Goal: Transaction & Acquisition: Download file/media

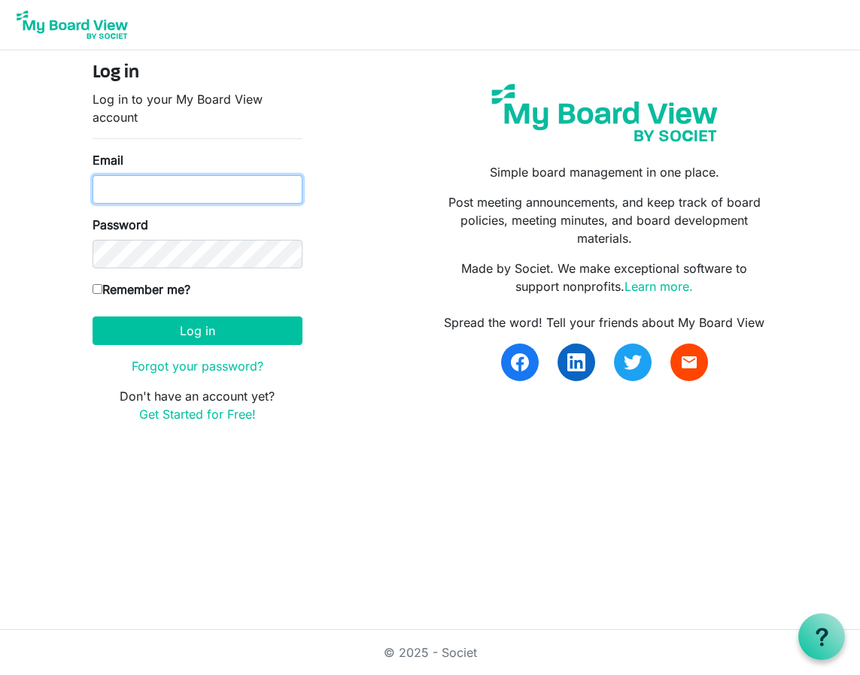
type input "[EMAIL_ADDRESS][US_STATE][DOMAIN_NAME]"
click at [97, 291] on input "Remember me?" at bounding box center [97, 289] width 10 height 10
checkbox input "true"
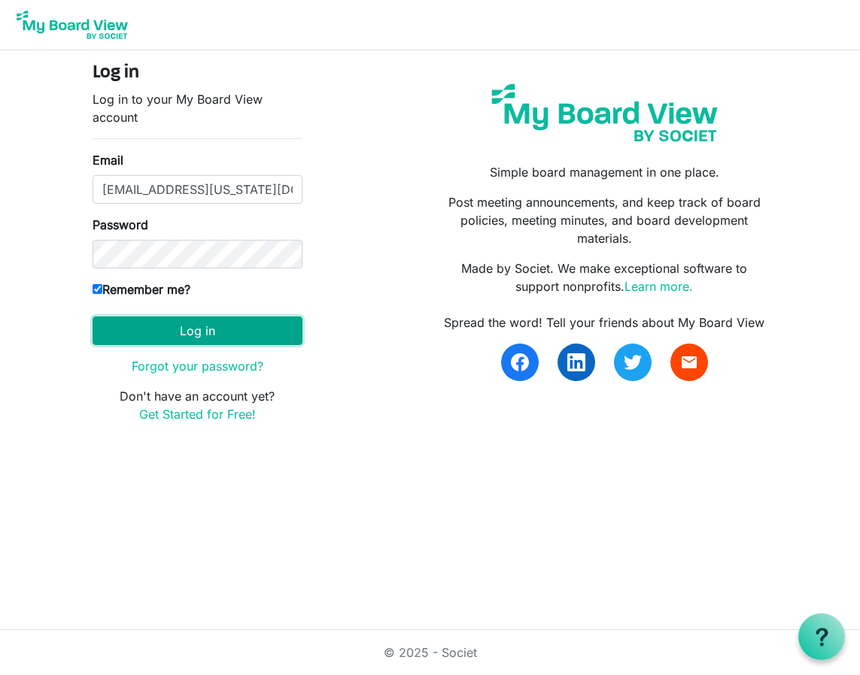
click at [186, 334] on button "Log in" at bounding box center [197, 331] width 210 height 29
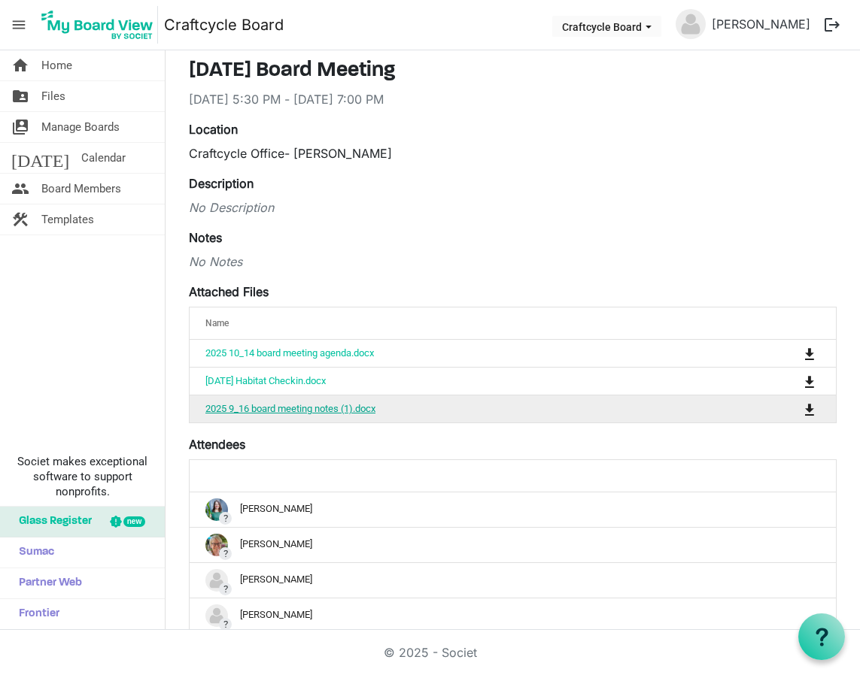
scroll to position [55, 0]
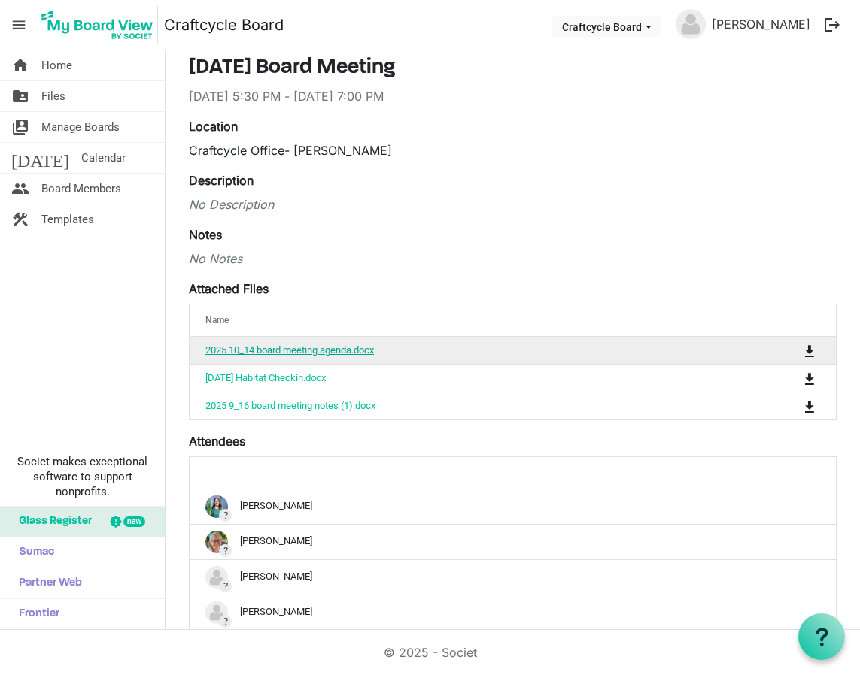
click at [310, 350] on link "2025 10_14 board meeting agenda.docx" at bounding box center [289, 349] width 168 height 11
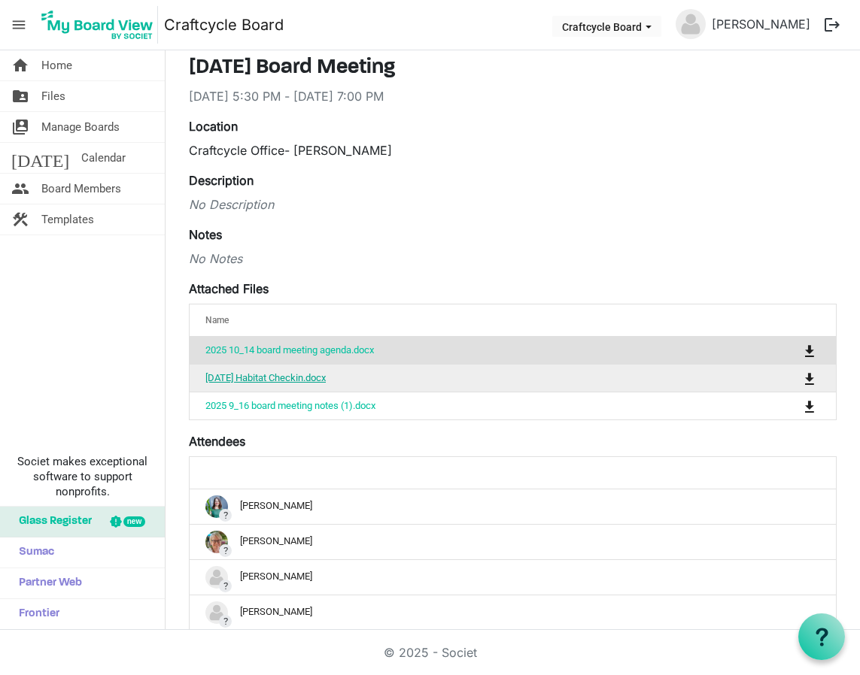
click at [266, 377] on link "9-23-25 Habitat Checkin.docx" at bounding box center [265, 377] width 120 height 11
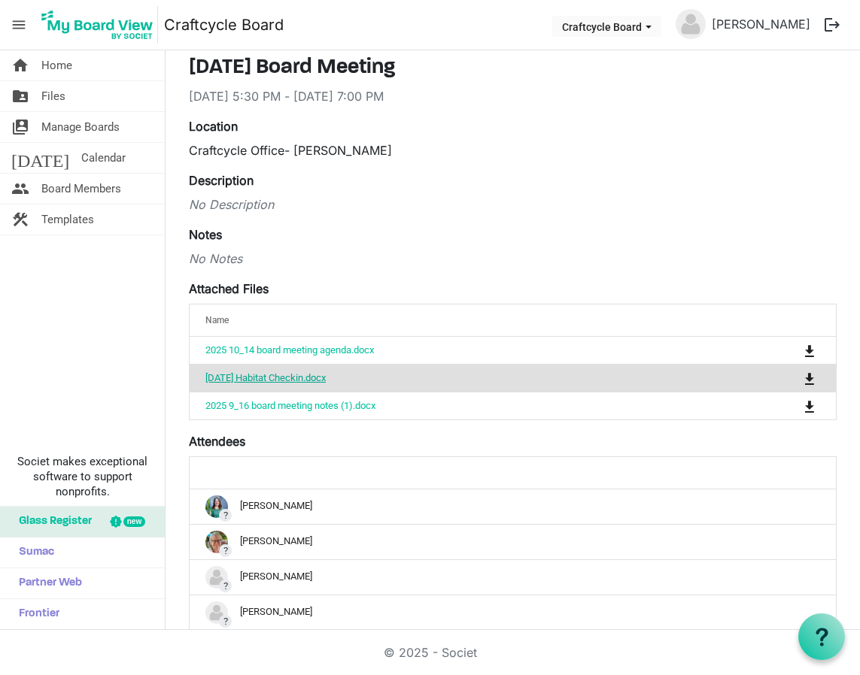
click at [266, 377] on link "9-23-25 Habitat Checkin.docx" at bounding box center [265, 377] width 120 height 11
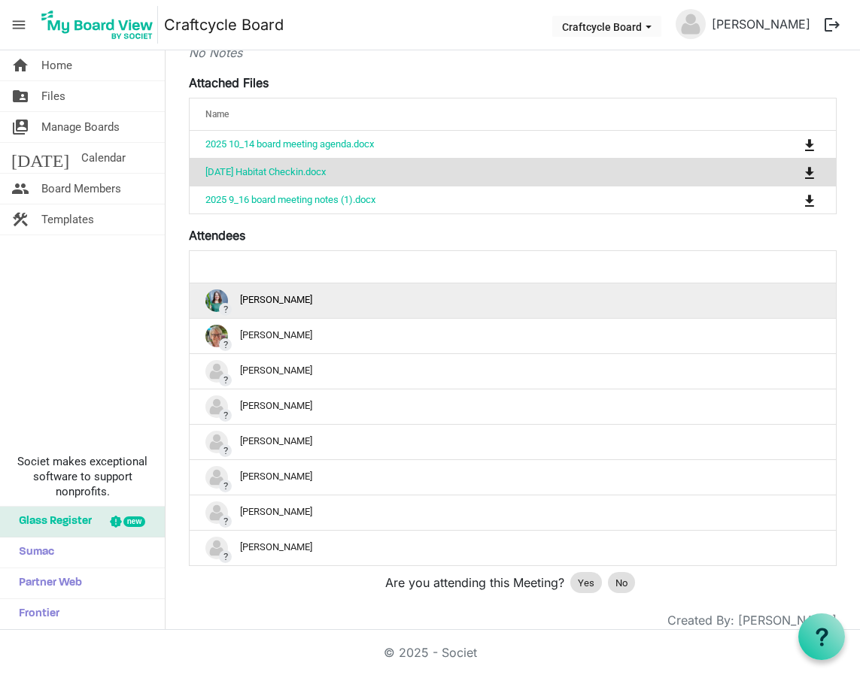
scroll to position [257, 0]
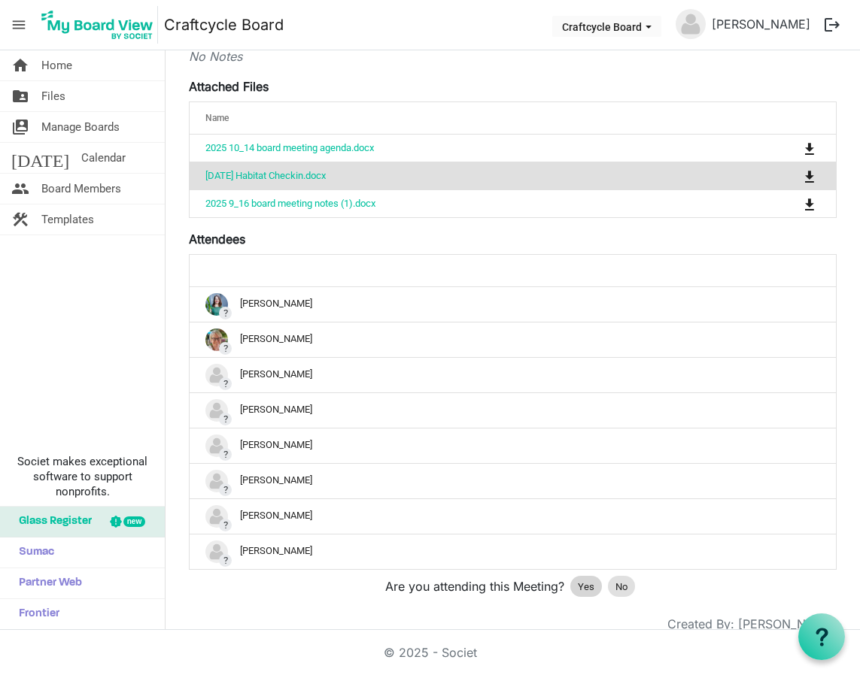
click at [590, 586] on span "Yes" at bounding box center [586, 587] width 17 height 15
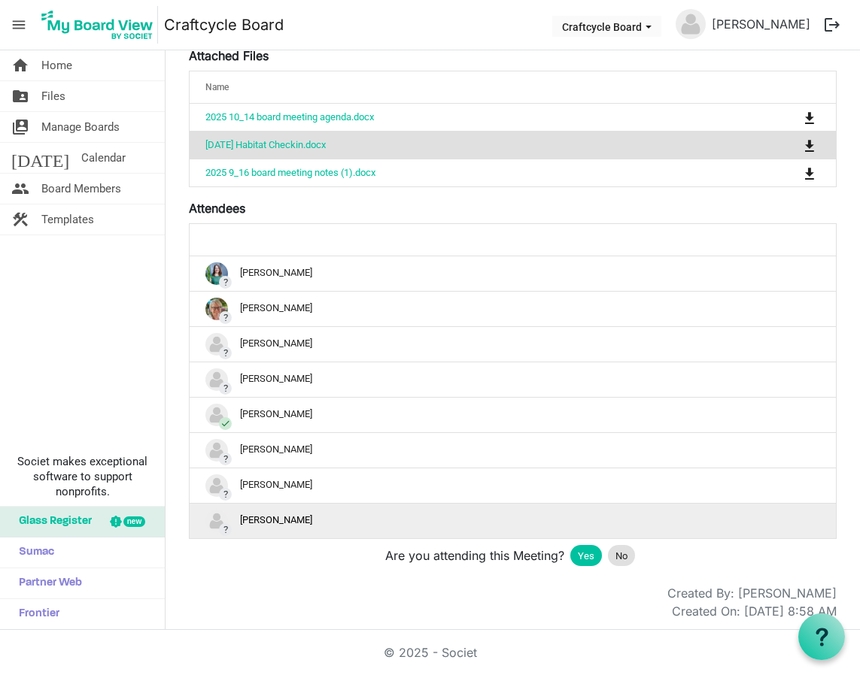
scroll to position [290, 0]
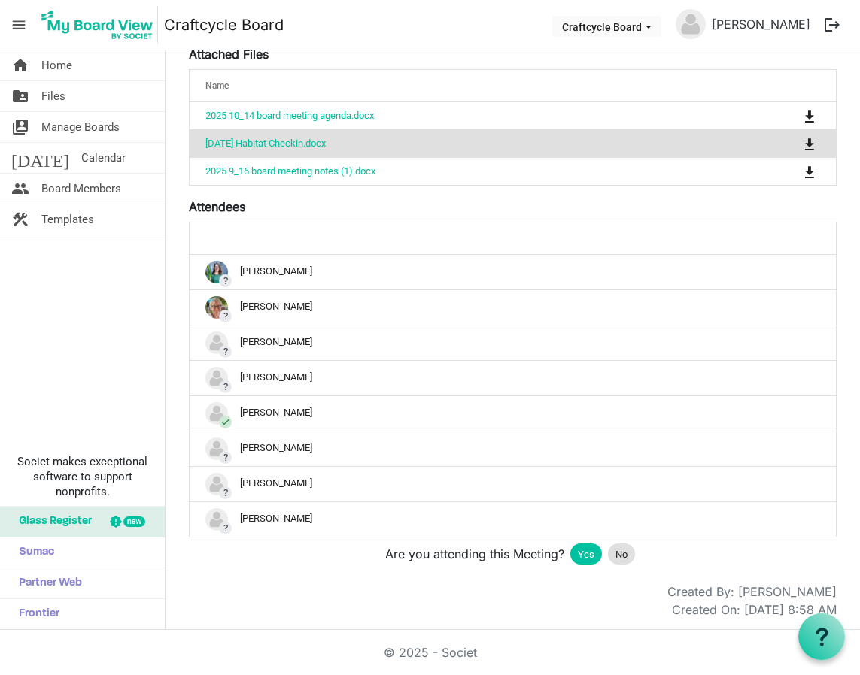
click at [581, 556] on span "Yes" at bounding box center [586, 554] width 17 height 15
